Goal: Find specific page/section: Find specific page/section

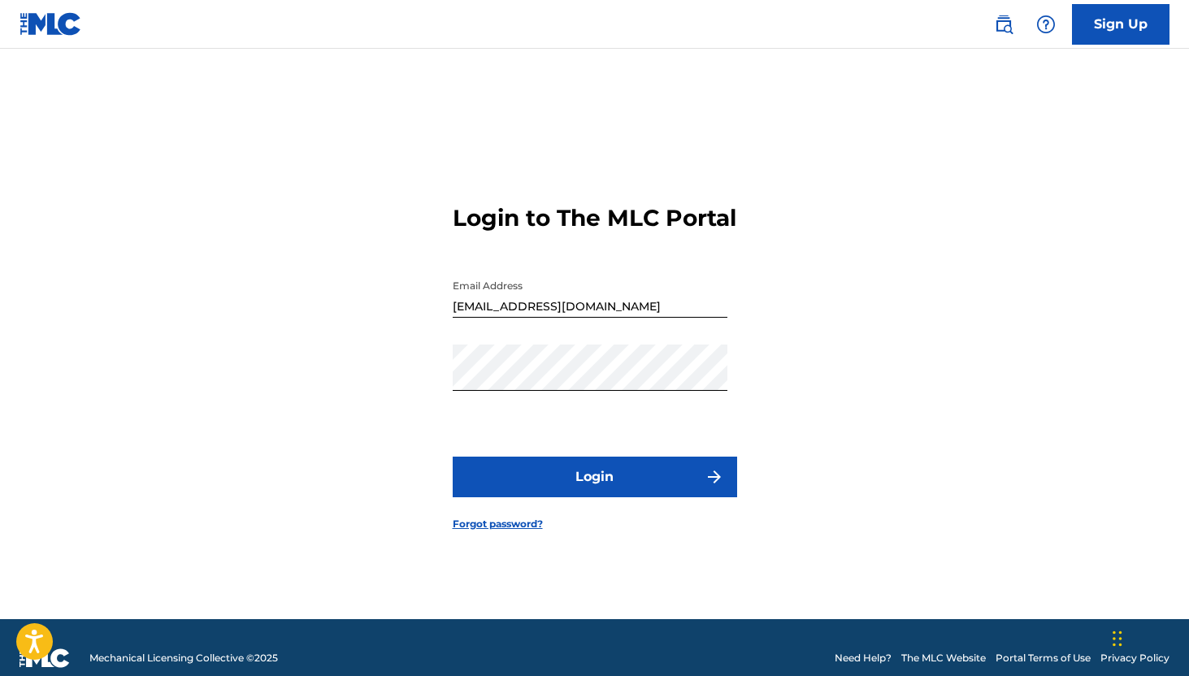
click at [615, 495] on button "Login" at bounding box center [595, 477] width 284 height 41
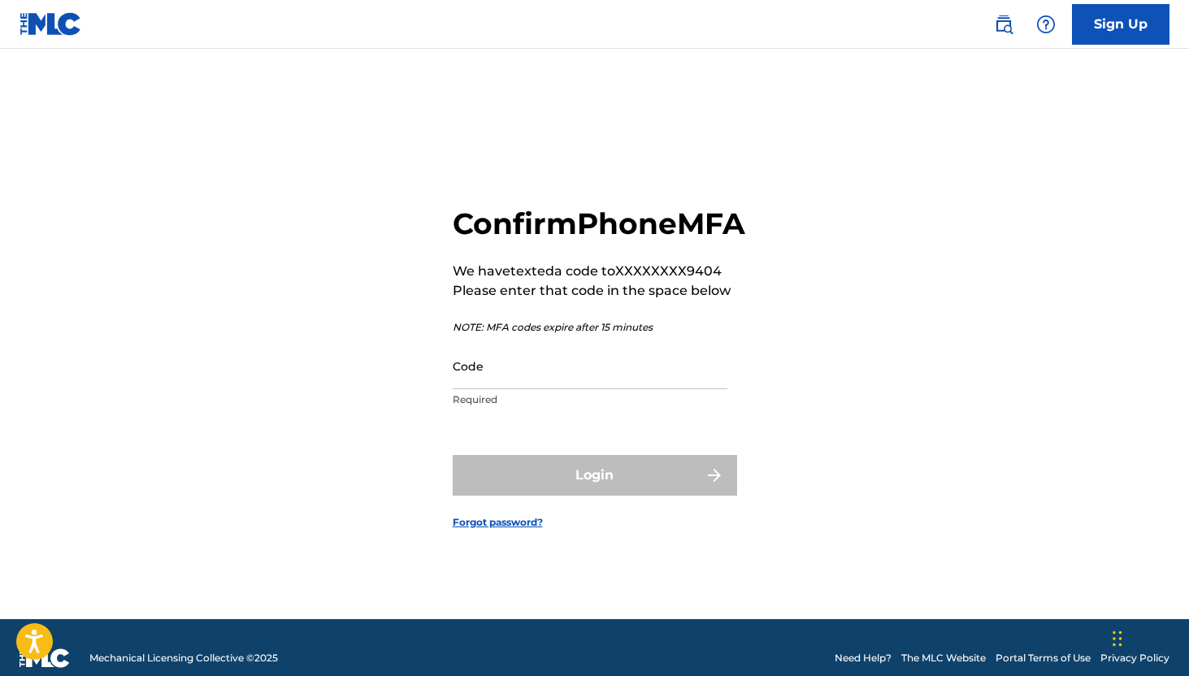
click at [510, 389] on input "Code" at bounding box center [590, 366] width 275 height 46
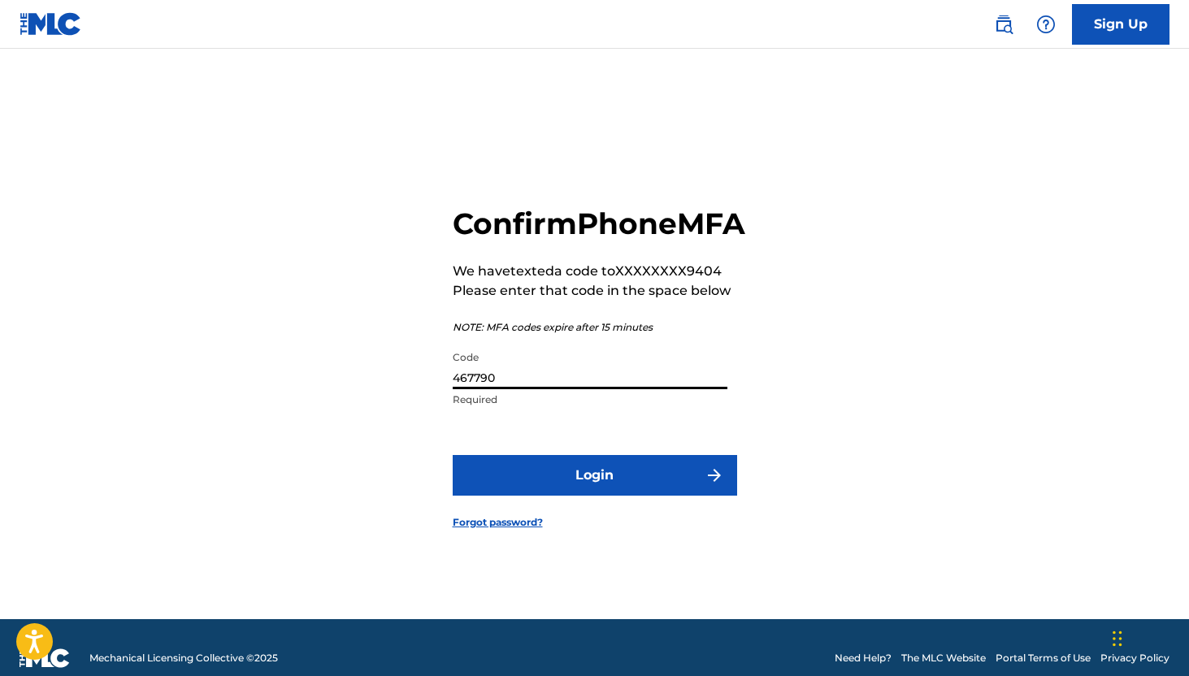
type input "467790"
click at [453, 455] on button "Login" at bounding box center [595, 475] width 284 height 41
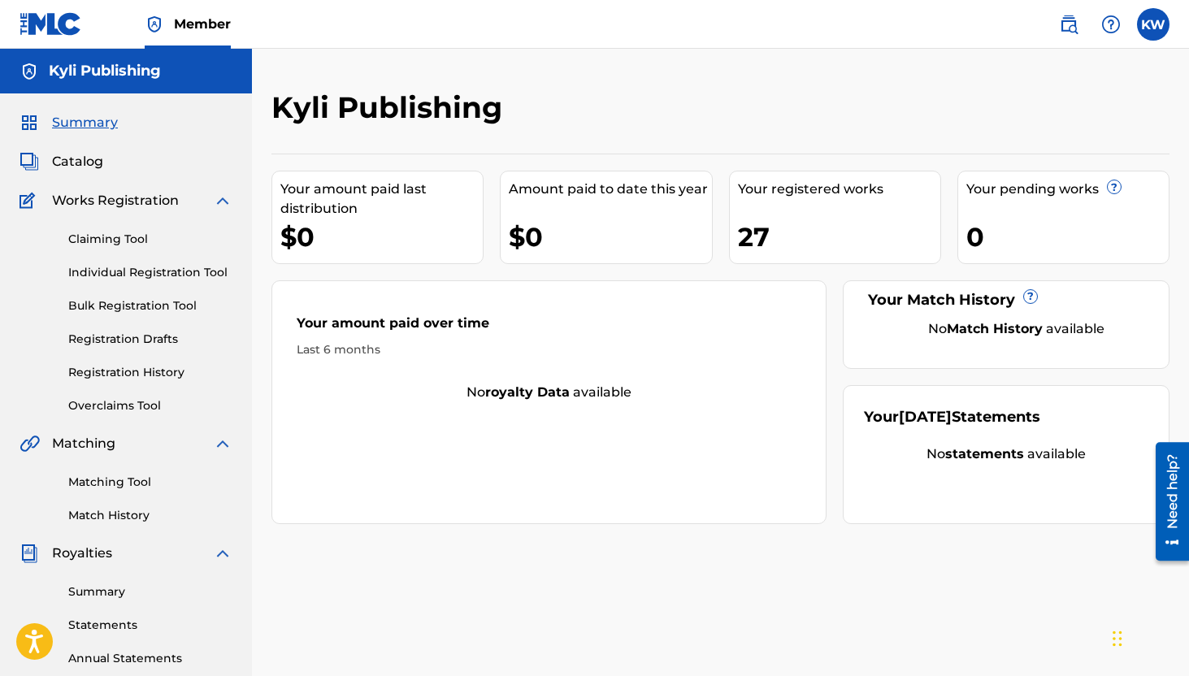
click at [88, 160] on span "Catalog" at bounding box center [77, 162] width 51 height 20
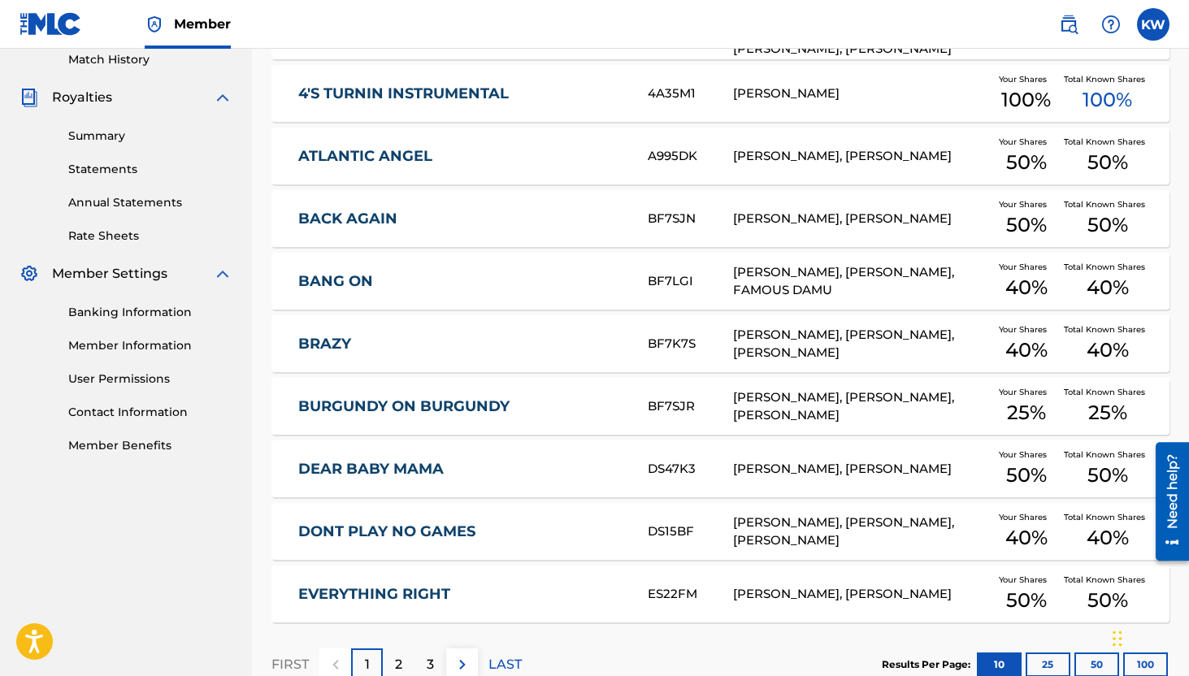
scroll to position [564, 0]
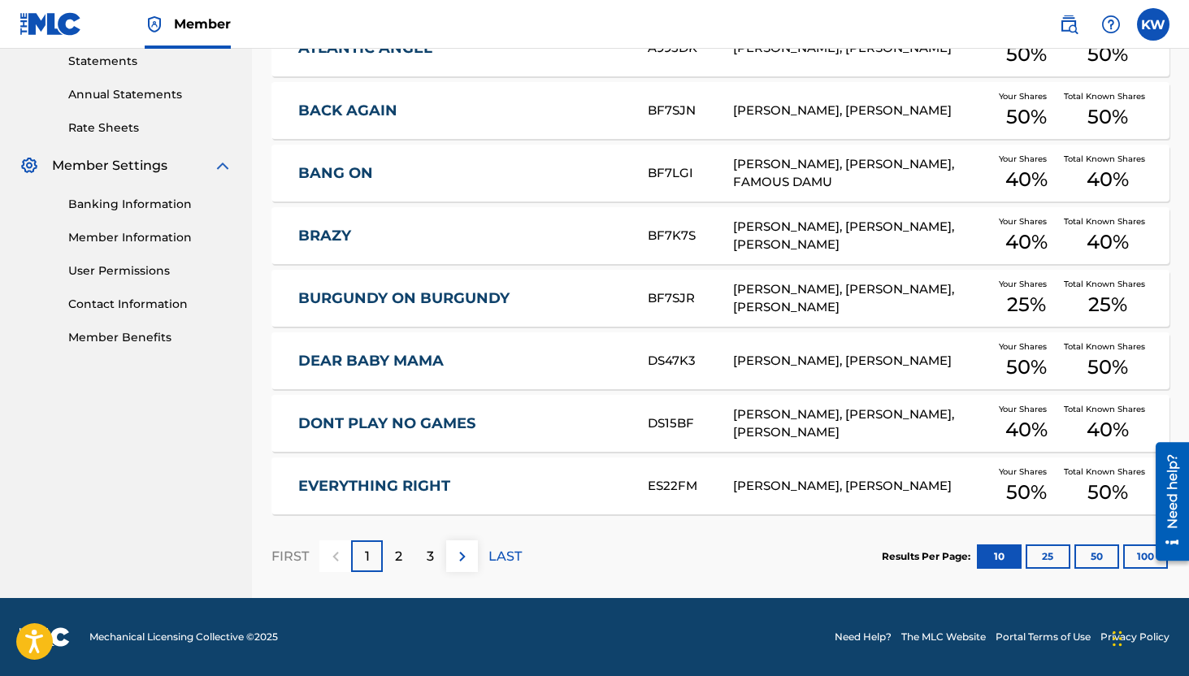
drag, startPoint x: 1191, startPoint y: 187, endPoint x: 24, endPoint y: 130, distance: 1168.6
click at [404, 557] on div "2" at bounding box center [399, 557] width 32 height 32
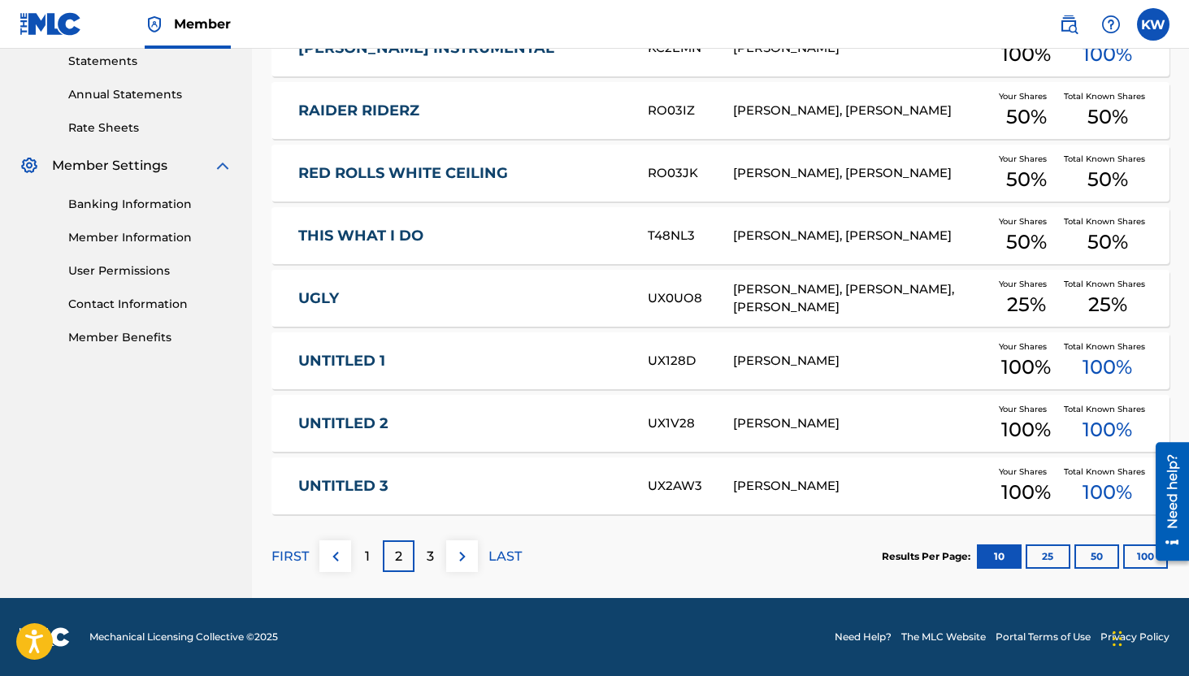
click at [1123, 316] on span "25 %" at bounding box center [1107, 304] width 39 height 29
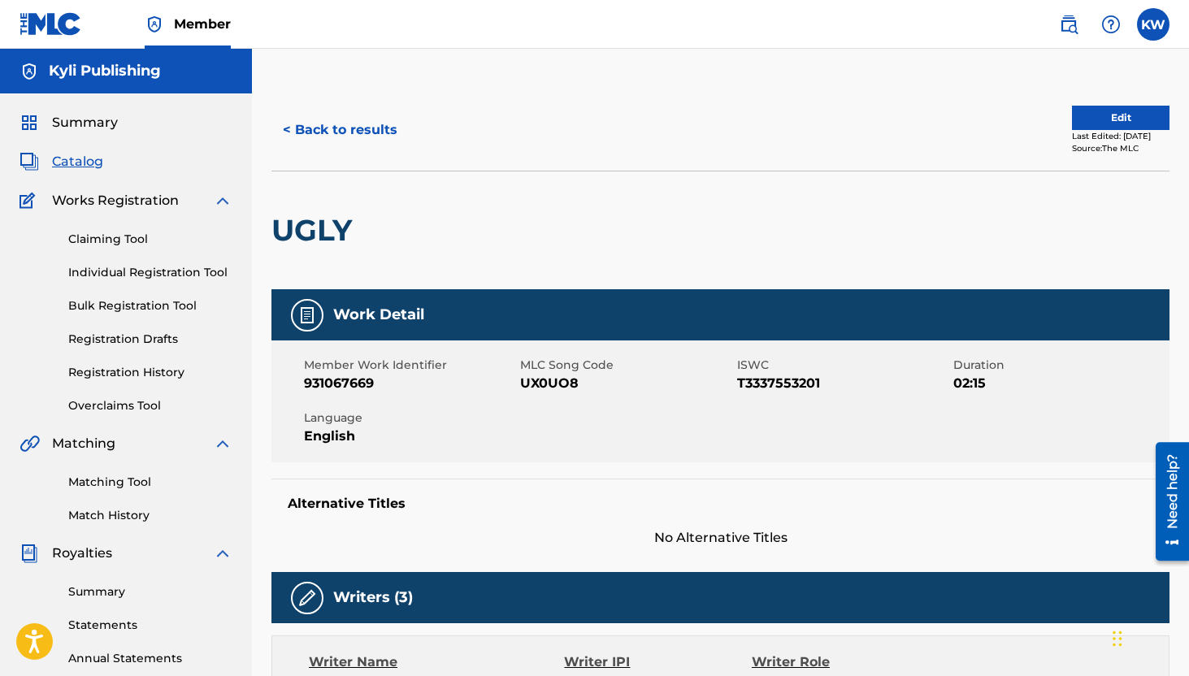
click at [291, 134] on button "< Back to results" at bounding box center [339, 130] width 137 height 41
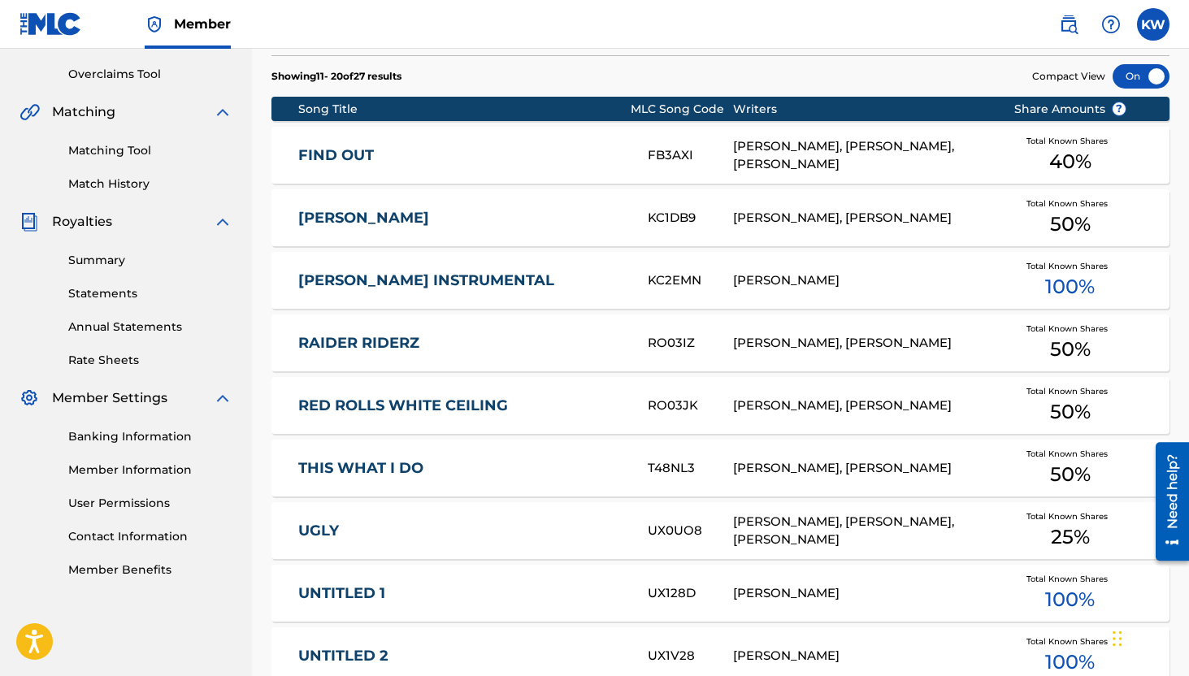
scroll to position [522, 0]
